Goal: Transaction & Acquisition: Book appointment/travel/reservation

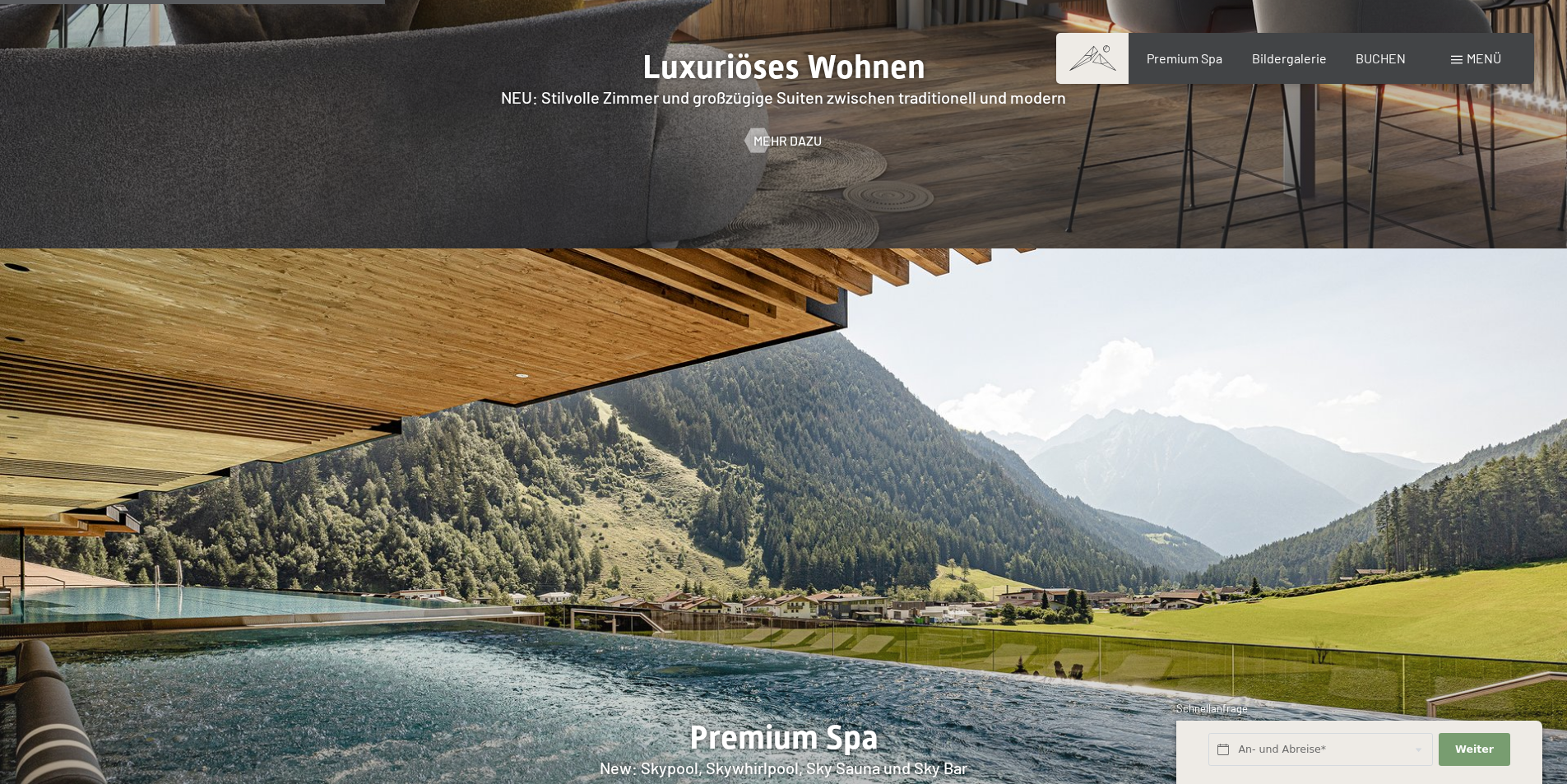
scroll to position [2302, 0]
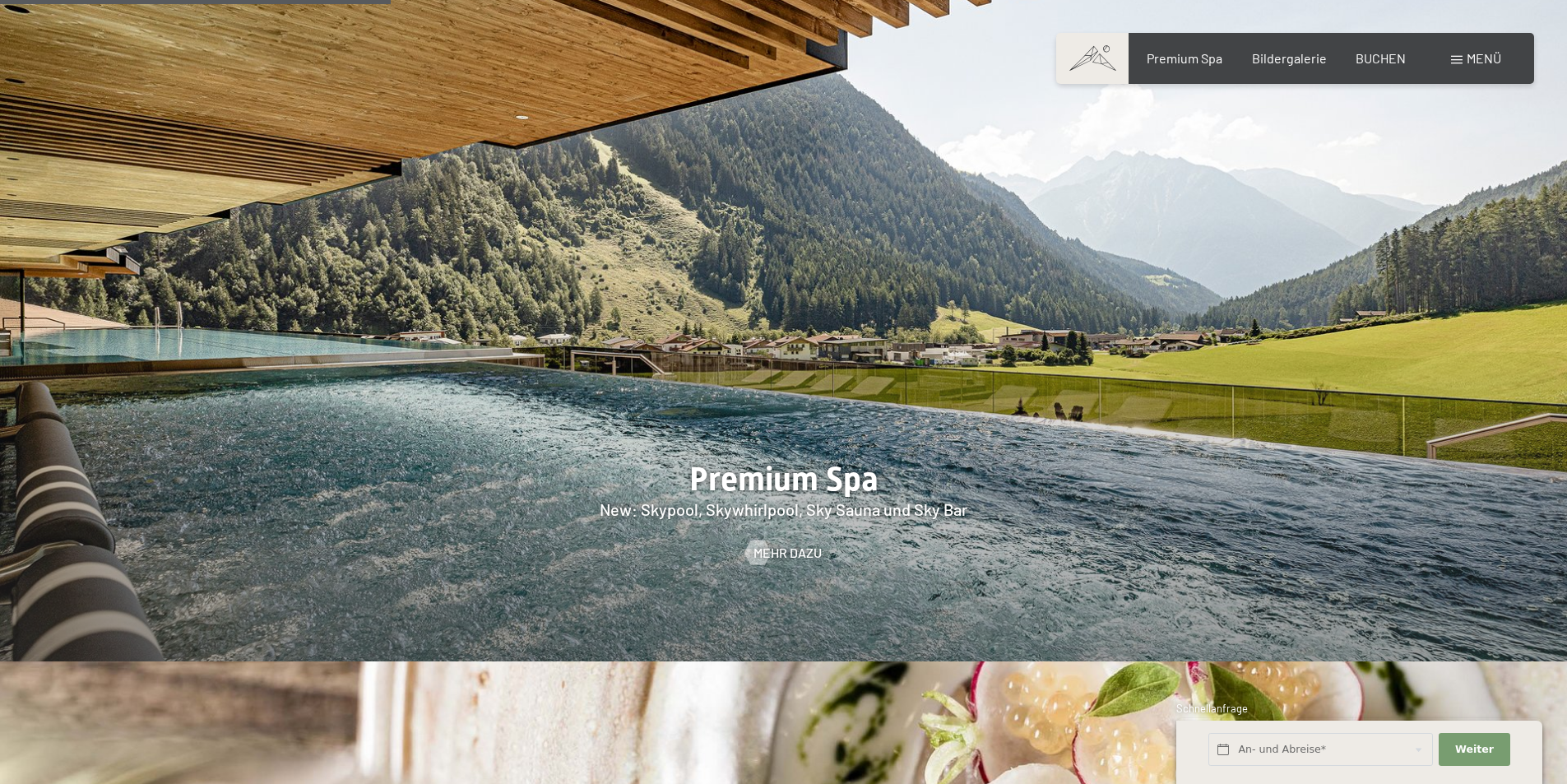
click at [1450, 60] on div "Buchen Anfragen Premium Spa Bildergalerie BUCHEN Menü DE IT EN Gutschein Bilder…" at bounding box center [1295, 59] width 412 height 18
click at [1459, 61] on span at bounding box center [1457, 59] width 12 height 8
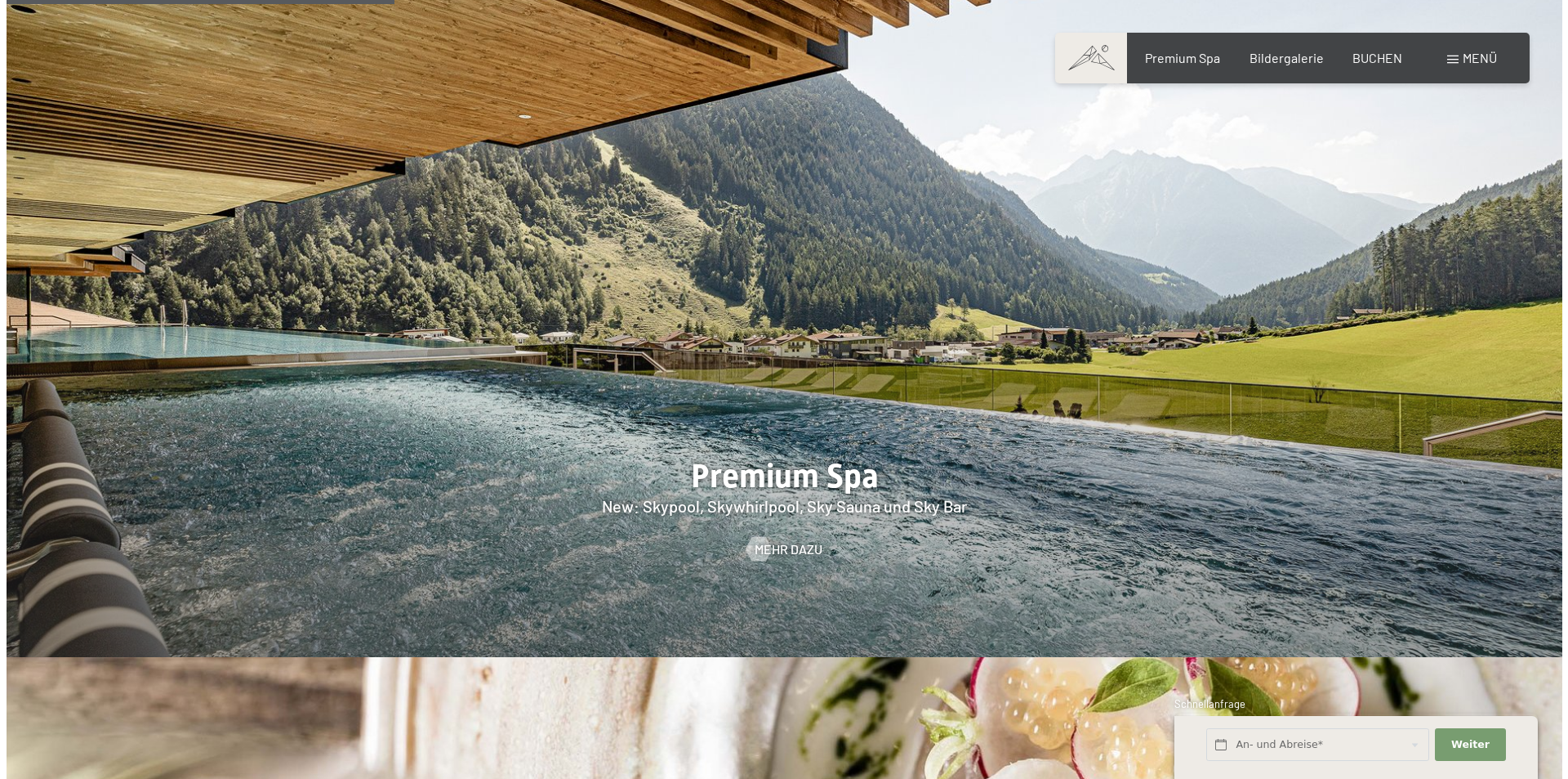
scroll to position [2293, 0]
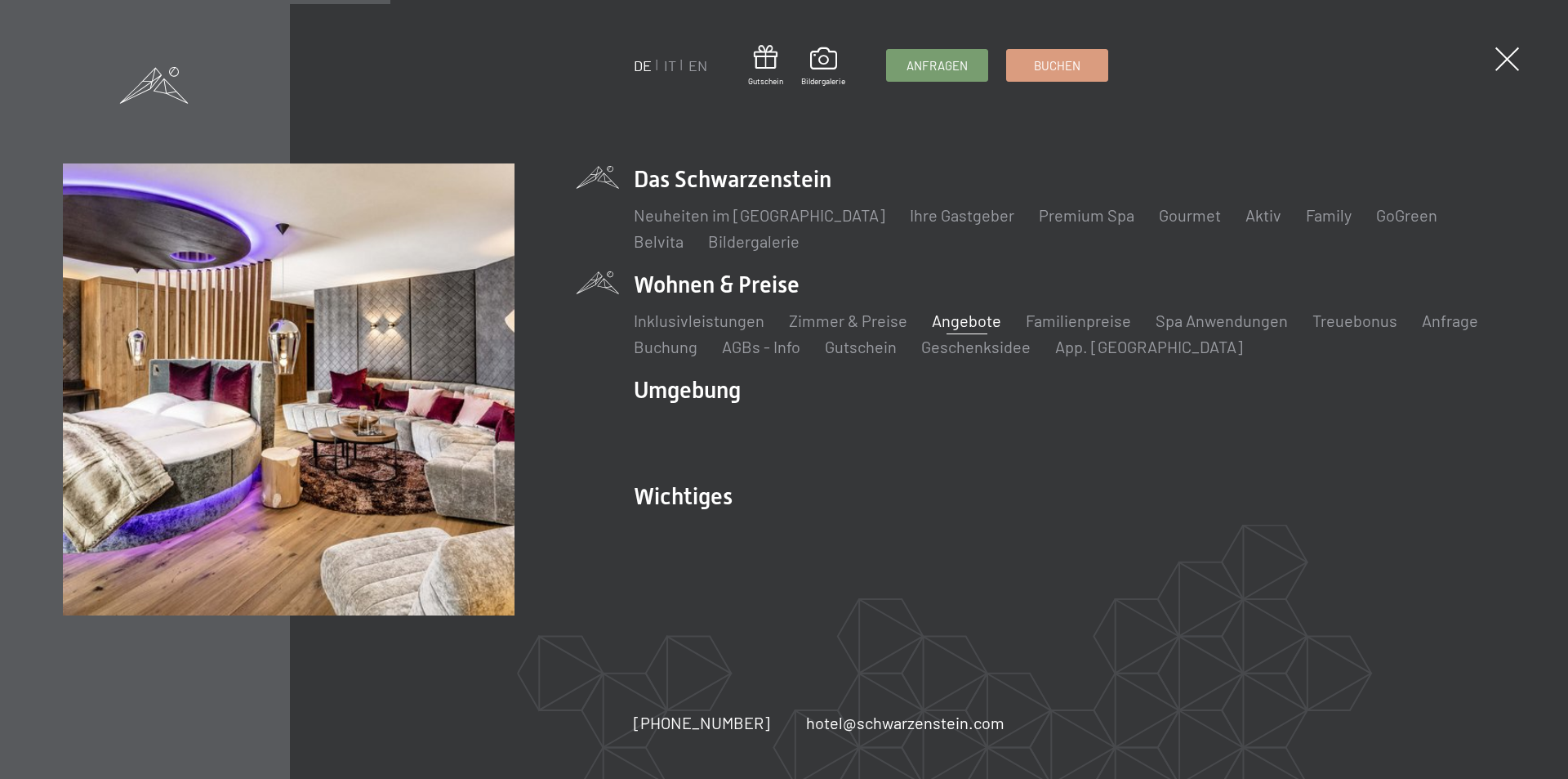
click at [978, 317] on link "Angebote" at bounding box center [967, 320] width 70 height 19
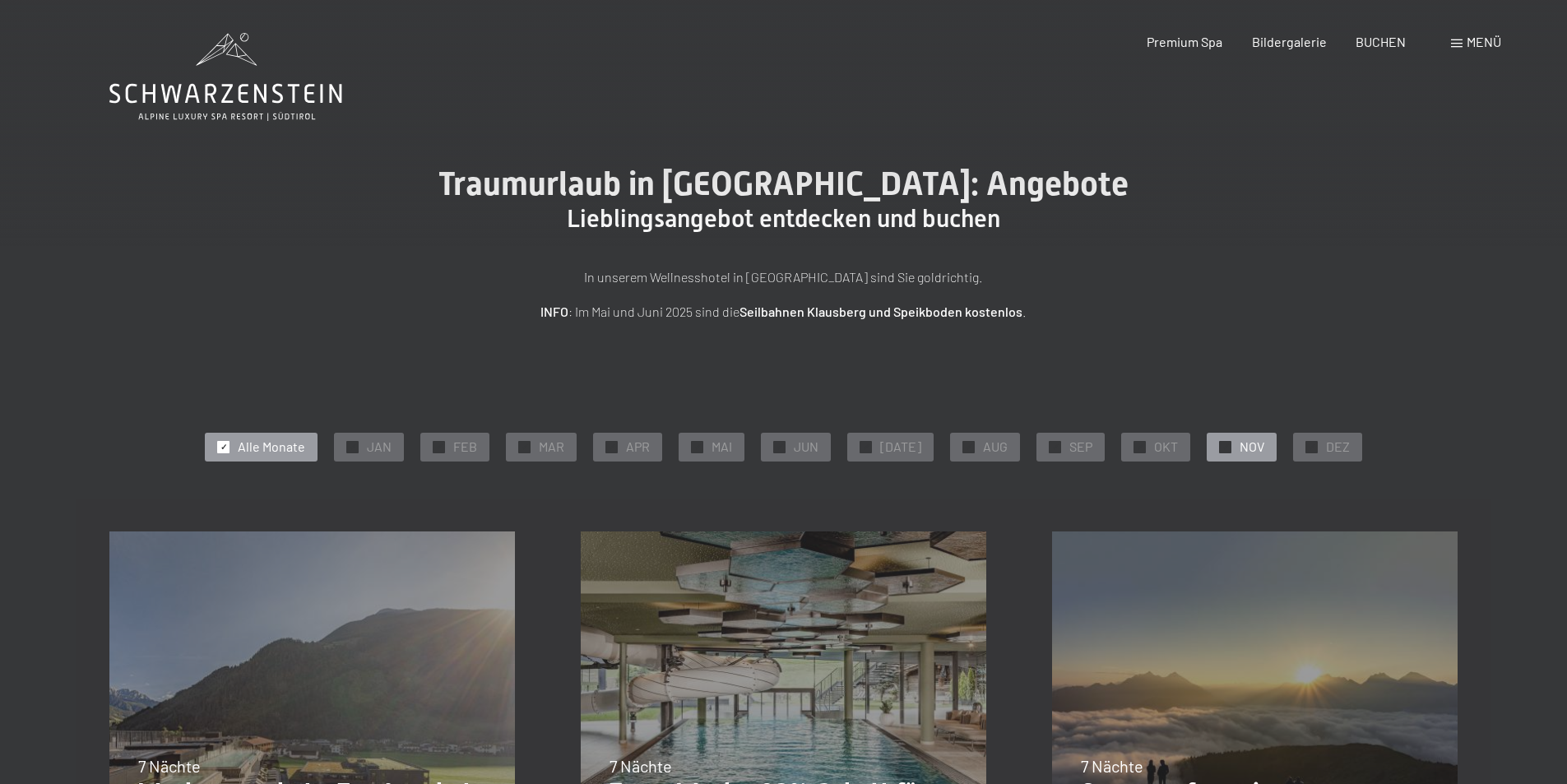
click at [1242, 441] on span "NOV" at bounding box center [1253, 447] width 25 height 18
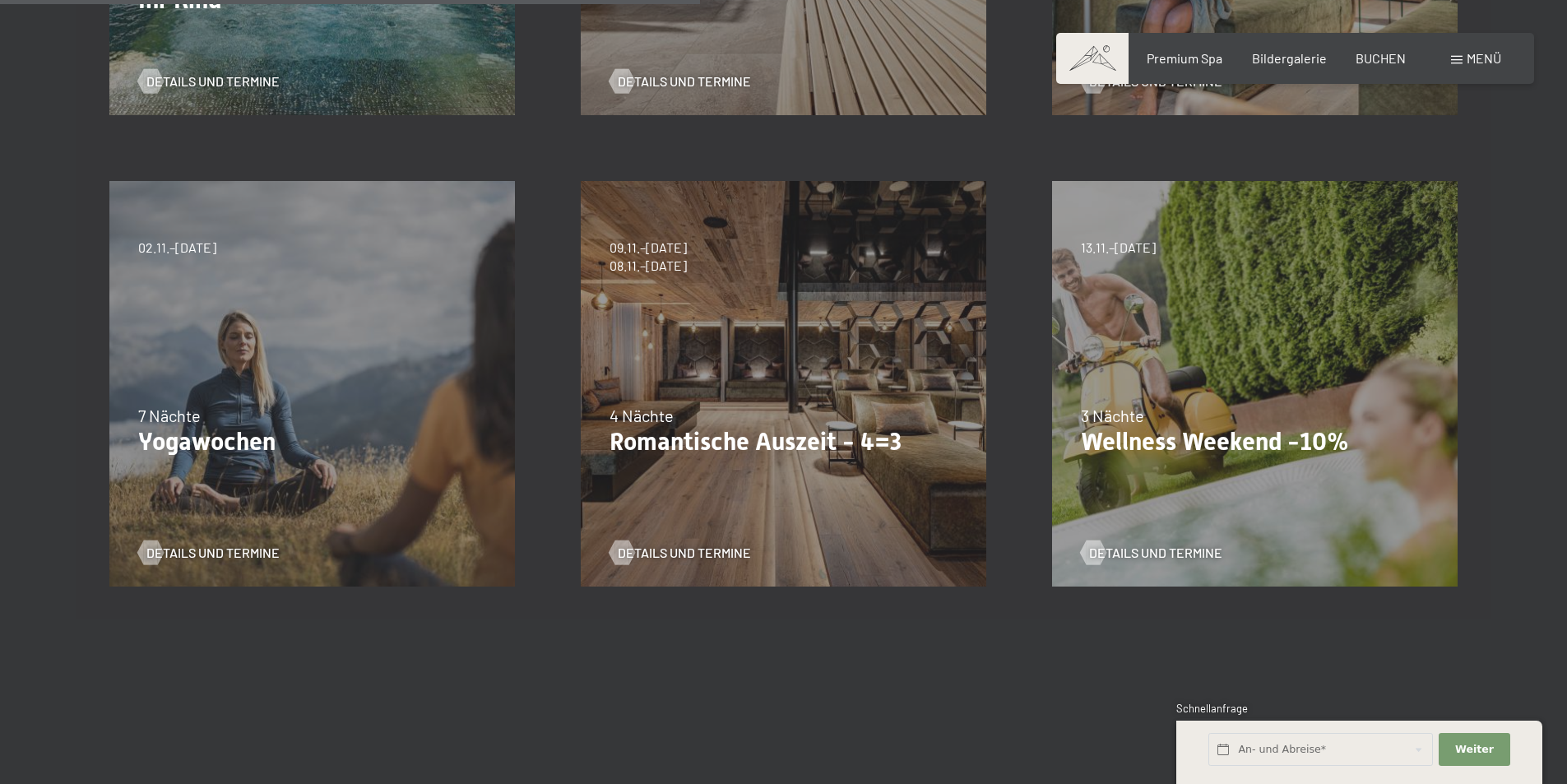
scroll to position [822, 0]
click at [716, 553] on span "Details und Termine" at bounding box center [701, 551] width 133 height 18
